Goal: Information Seeking & Learning: Learn about a topic

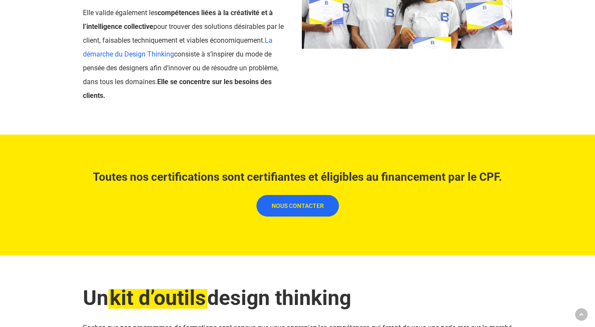
scroll to position [2431, 0]
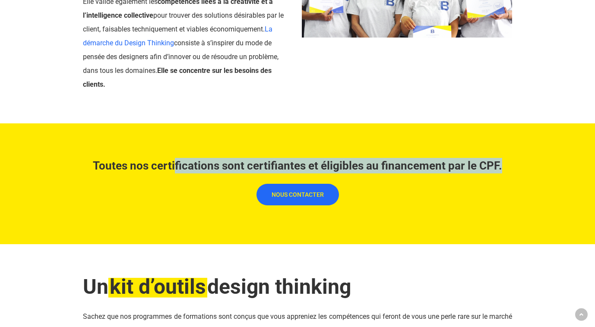
drag, startPoint x: 175, startPoint y: 164, endPoint x: 430, endPoint y: 183, distance: 256.2
click at [430, 183] on div "Toutes nos certifications sont certifiantes et éligibles au financement par le …" at bounding box center [297, 184] width 429 height 52
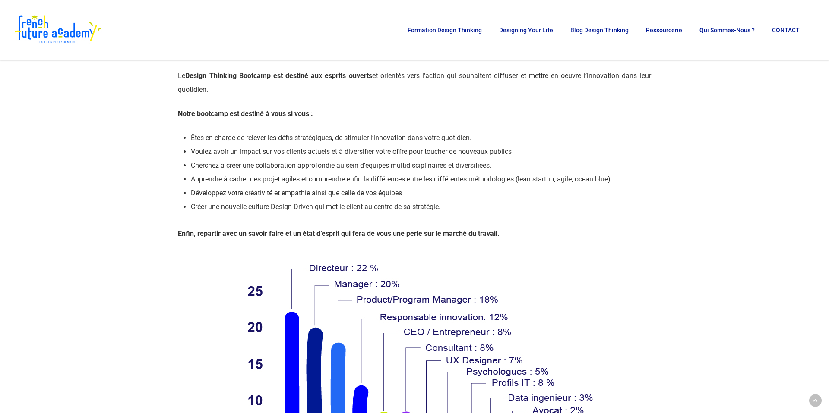
scroll to position [3896, 0]
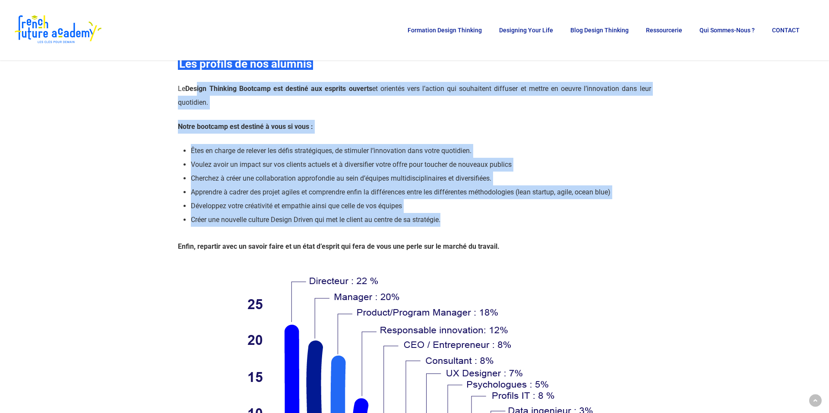
drag, startPoint x: 199, startPoint y: 90, endPoint x: 451, endPoint y: 240, distance: 292.6
click at [451, 240] on div "Le Design Thinking Bootcamp est destiné aux esprits ouverts et orientés vers l’…" at bounding box center [414, 168] width 473 height 172
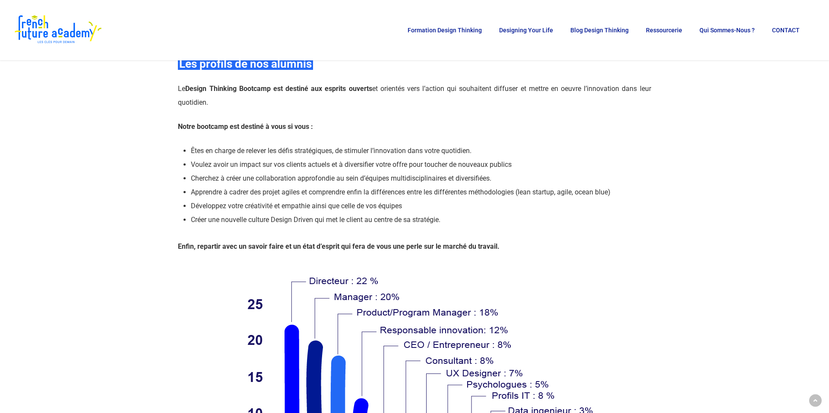
click at [521, 244] on p "Enfin, repartir avec un savoir faire et un état d’esprit qui fera de vous une p…" at bounding box center [414, 247] width 473 height 14
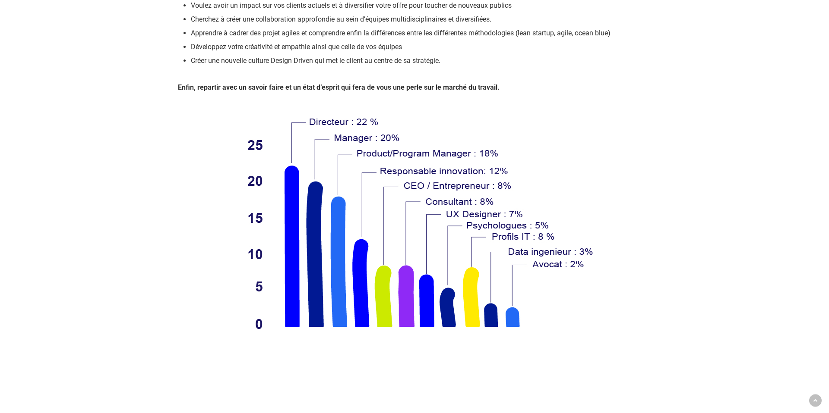
scroll to position [4056, 0]
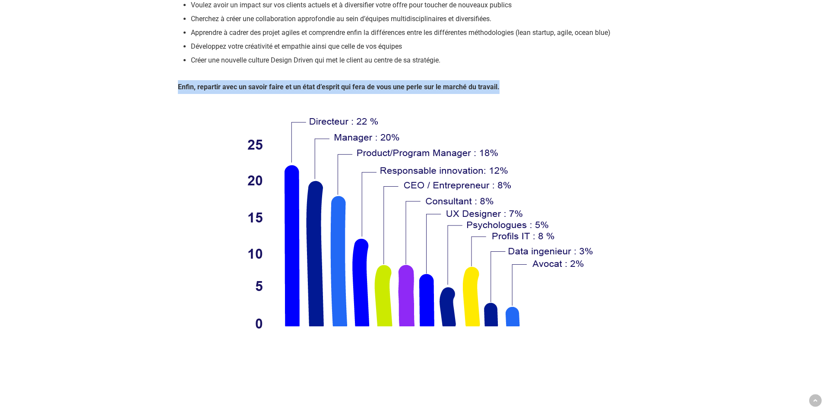
drag, startPoint x: 356, startPoint y: 79, endPoint x: 514, endPoint y: 91, distance: 159.3
click at [514, 92] on div "Le Design Thinking Bootcamp est destiné aux esprits ouverts et orientés vers l’…" at bounding box center [414, 8] width 473 height 172
click at [514, 91] on p "Enfin, repartir avec un savoir faire et un état d’esprit qui fera de vous une p…" at bounding box center [414, 87] width 473 height 14
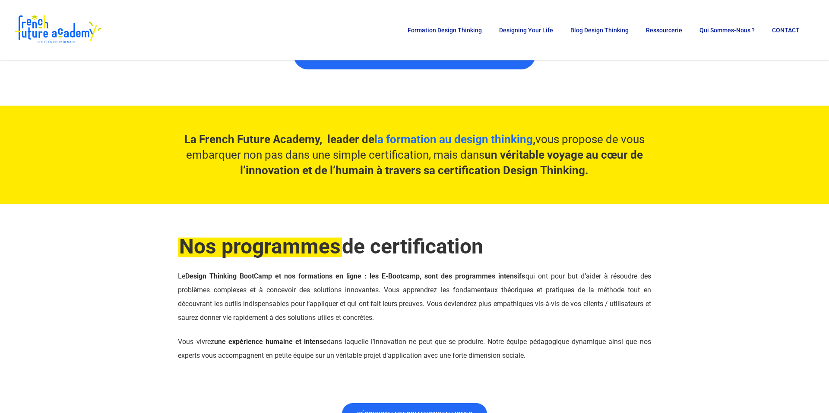
scroll to position [0, 0]
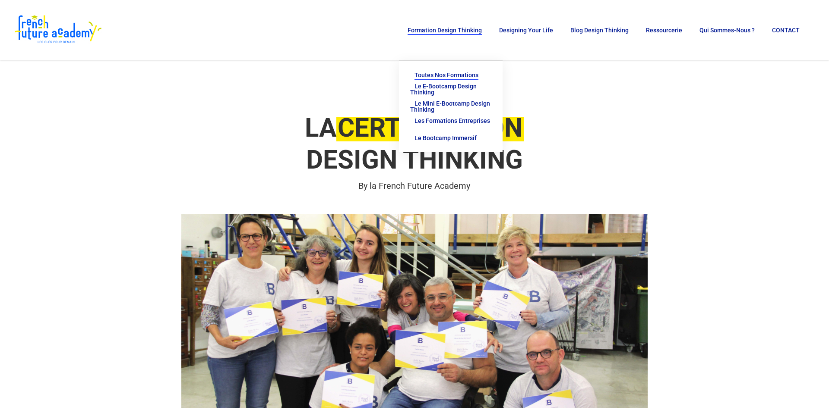
click at [449, 73] on span "Toutes nos formations" at bounding box center [446, 75] width 64 height 7
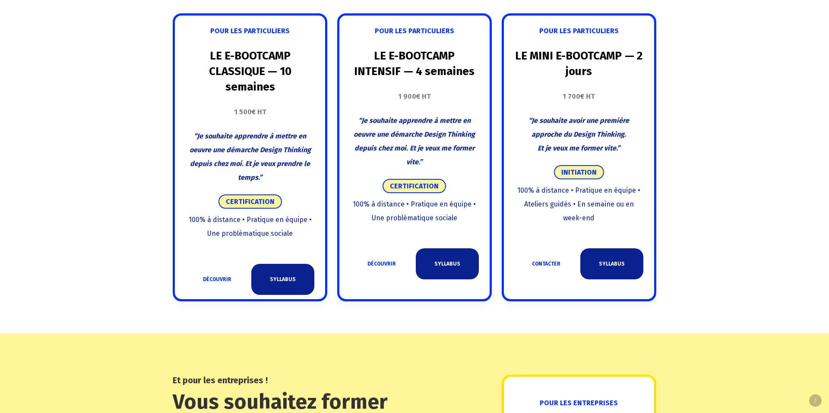
scroll to position [561, 0]
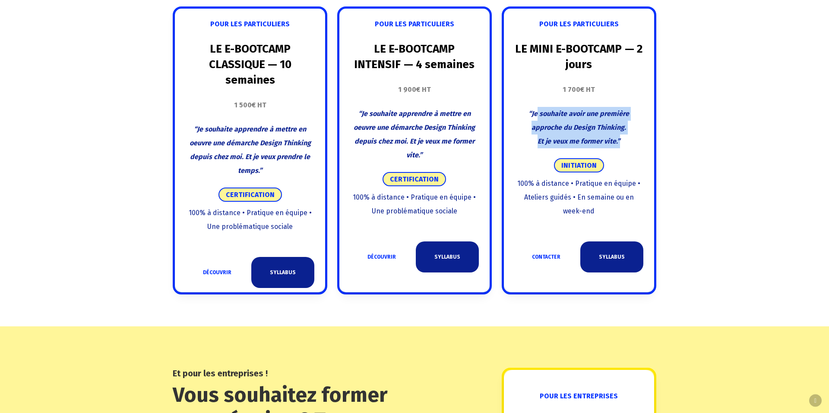
drag, startPoint x: 537, startPoint y: 114, endPoint x: 637, endPoint y: 149, distance: 106.2
click at [637, 149] on div "POUR LES PARTICULIERS LE MINI E-BOOTCAMP — 2 jours 1 700€ HT “Je souhaite avoir…" at bounding box center [578, 143] width 129 height 268
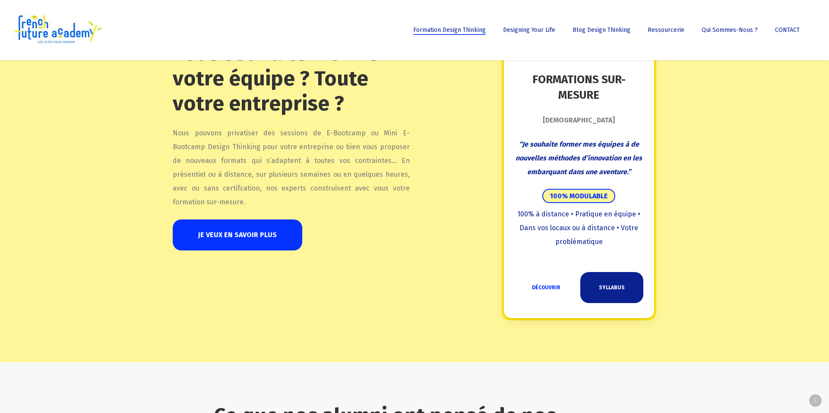
scroll to position [904, 0]
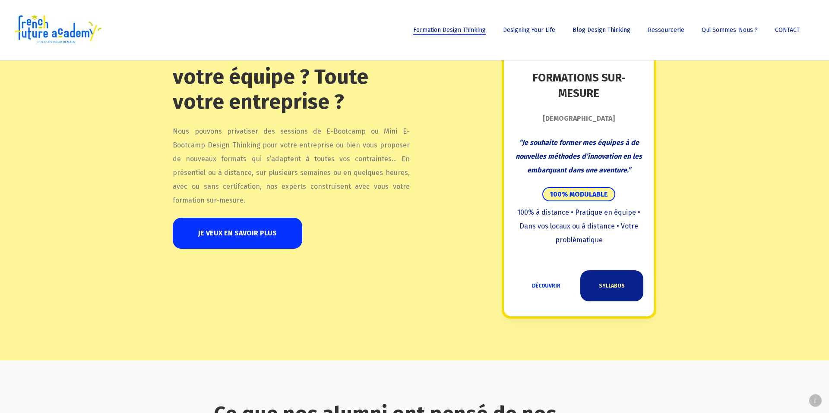
click at [610, 290] on link "SYLLABUS" at bounding box center [611, 286] width 63 height 31
click at [52, 32] on img at bounding box center [57, 30] width 91 height 35
click at [43, 33] on img at bounding box center [57, 30] width 91 height 35
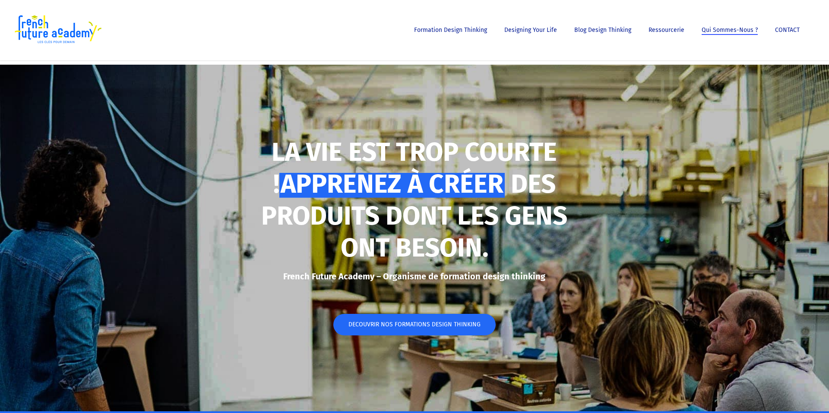
click at [736, 29] on span "Qui sommes-nous ?" at bounding box center [729, 29] width 56 height 7
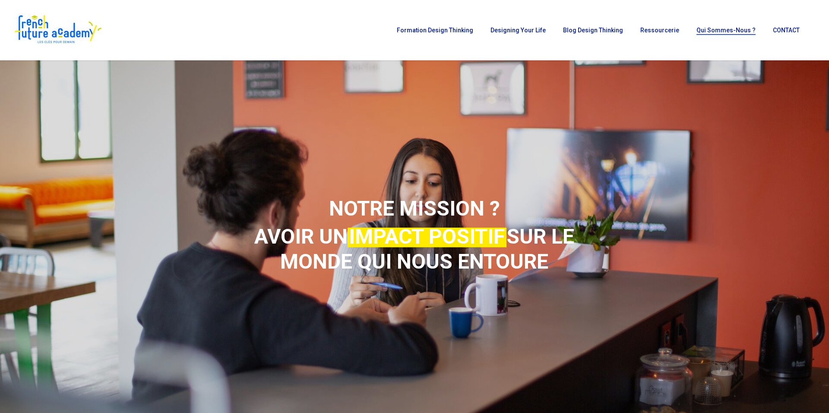
click at [47, 25] on img at bounding box center [57, 30] width 91 height 35
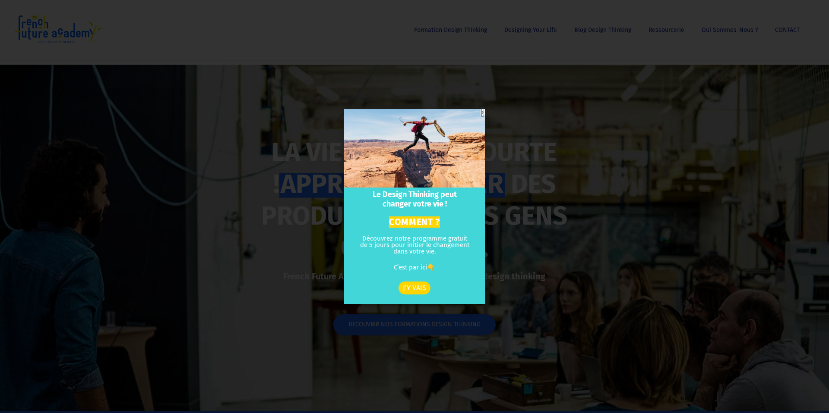
click at [482, 113] on icon "Close" at bounding box center [482, 112] width 4 height 6
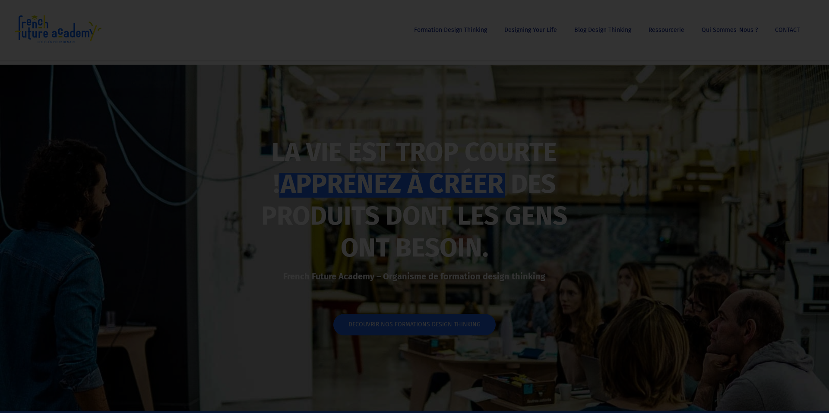
click at [482, 113] on icon "Close" at bounding box center [482, 112] width 4 height 6
